Goal: Transaction & Acquisition: Purchase product/service

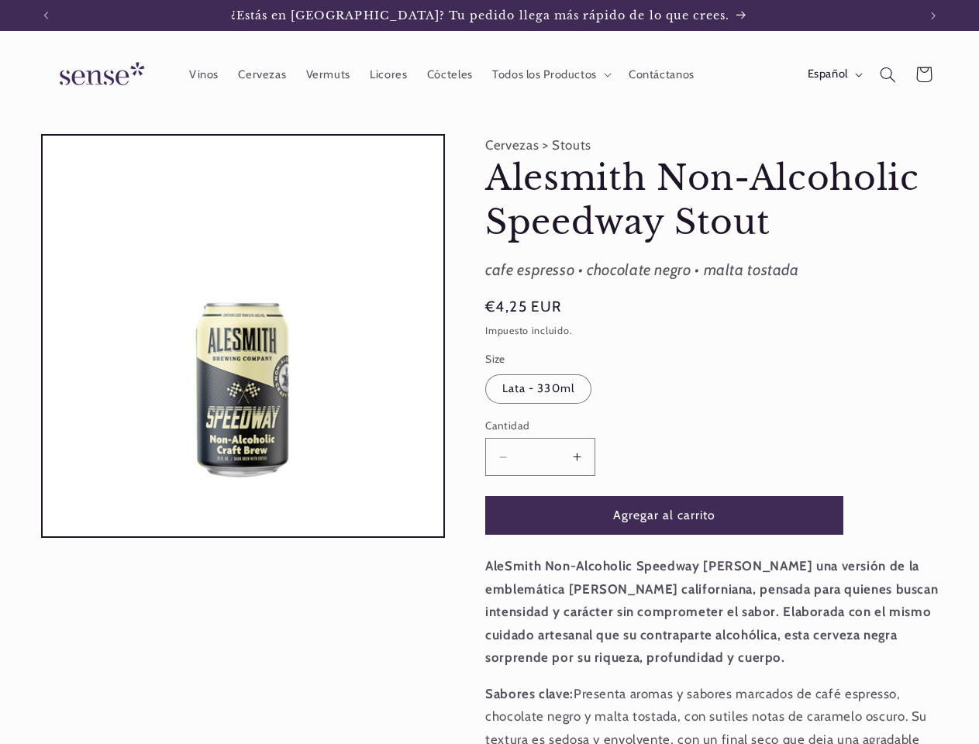
scroll to position [0, 872]
click at [46, 15] on icon "Anuncio anterior" at bounding box center [45, 16] width 5 height 8
click at [933, 15] on icon "Anuncio siguiente" at bounding box center [933, 16] width 5 height 8
click at [549, 74] on span "Todos los Productos" at bounding box center [544, 74] width 105 height 15
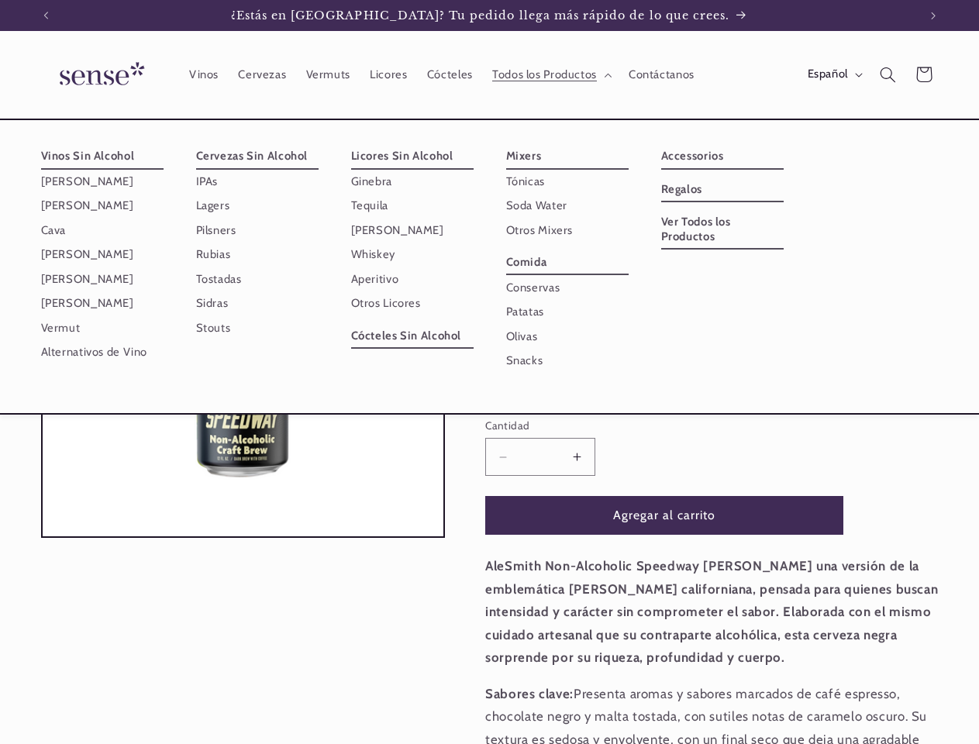
click at [833, 74] on span "Español" at bounding box center [827, 74] width 40 height 17
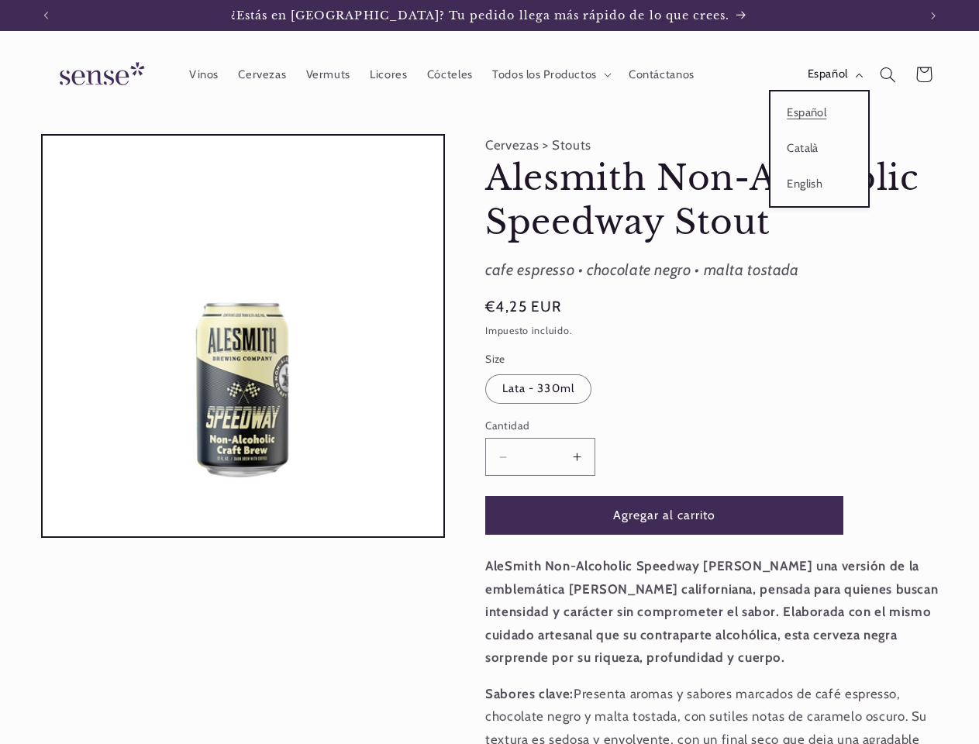
click at [887, 74] on icon "Búsqueda" at bounding box center [888, 75] width 16 height 16
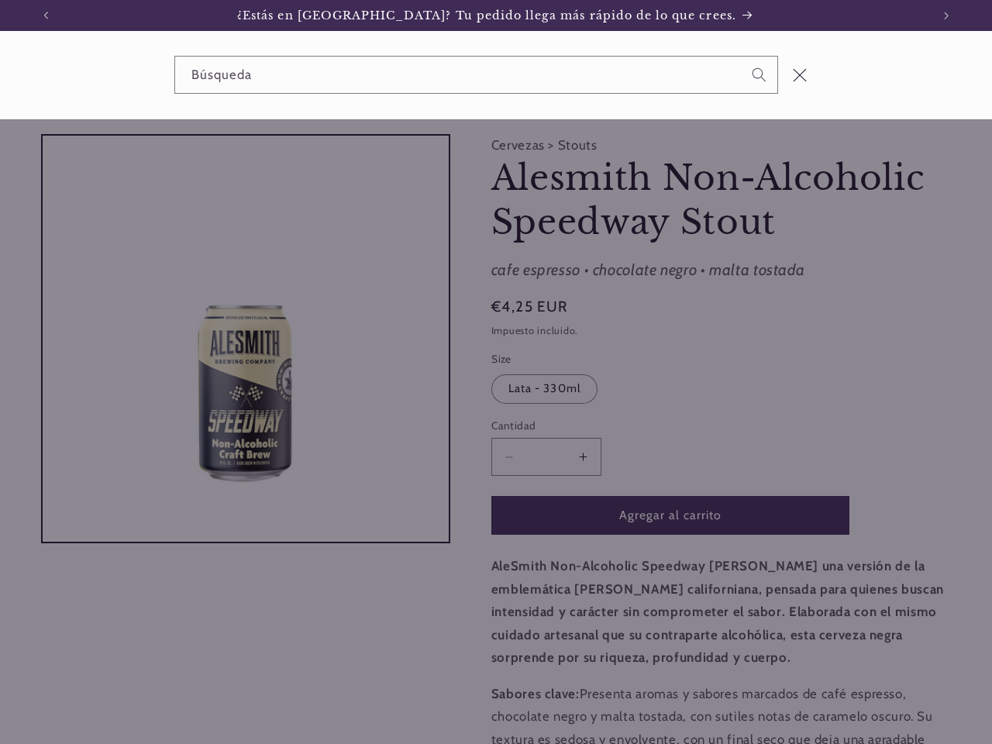
click at [890, 93] on div "Búsqueda" at bounding box center [496, 75] width 992 height 88
click at [0, 75] on div "Búsqueda" at bounding box center [0, 75] width 0 height 0
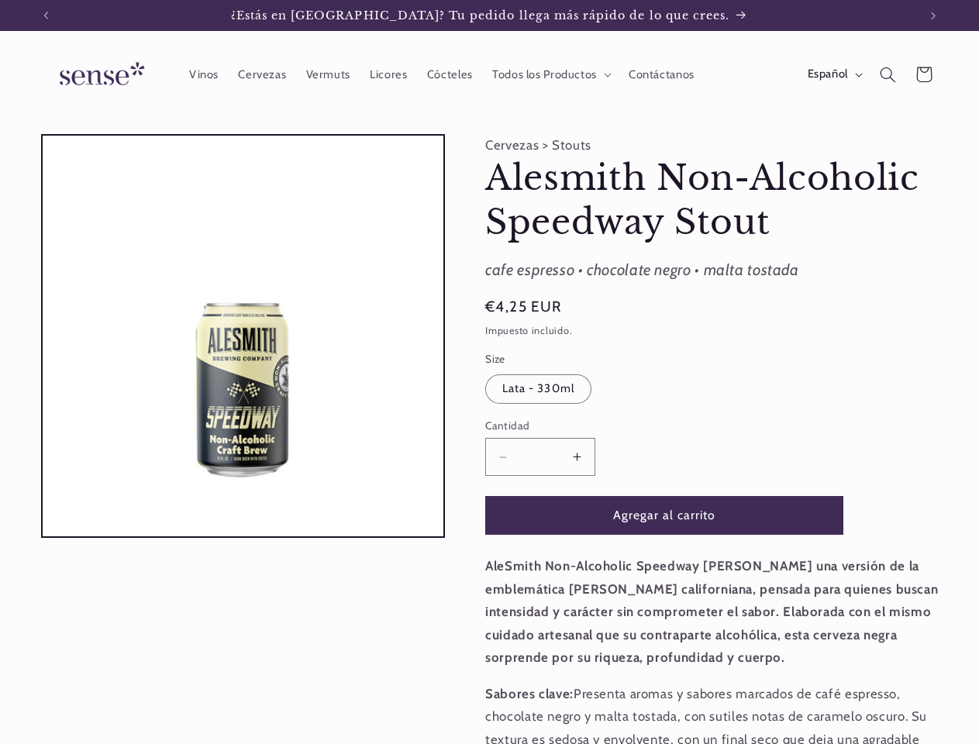
click at [577, 456] on button "Aumentar cantidad para Alesmith Non-Alcoholic Speedway [PERSON_NAME]" at bounding box center [577, 457] width 35 height 38
type input "*"
click at [664, 515] on button "Agregar al carrito" at bounding box center [664, 515] width 358 height 38
